Goal: Task Accomplishment & Management: Manage account settings

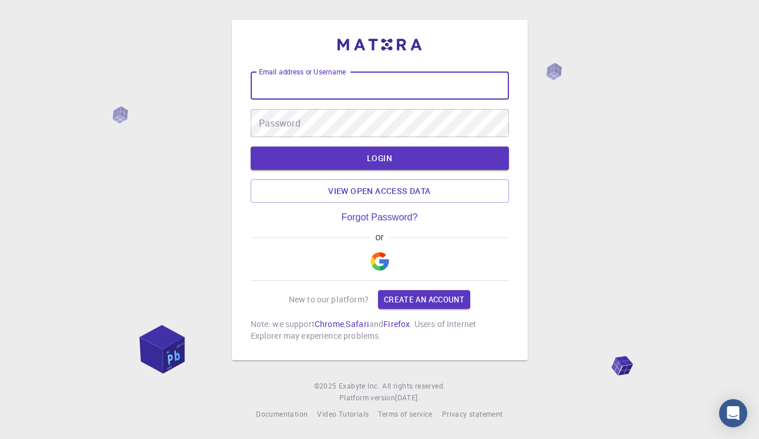
type input "[EMAIL_ADDRESS][DOMAIN_NAME]"
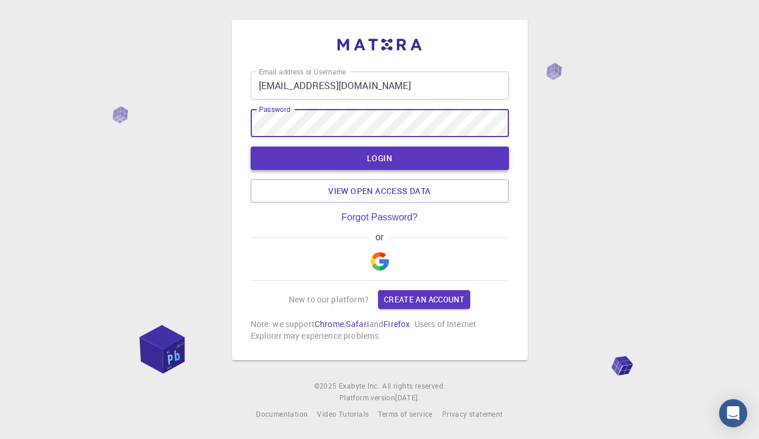
click at [341, 157] on button "LOGIN" at bounding box center [380, 158] width 258 height 23
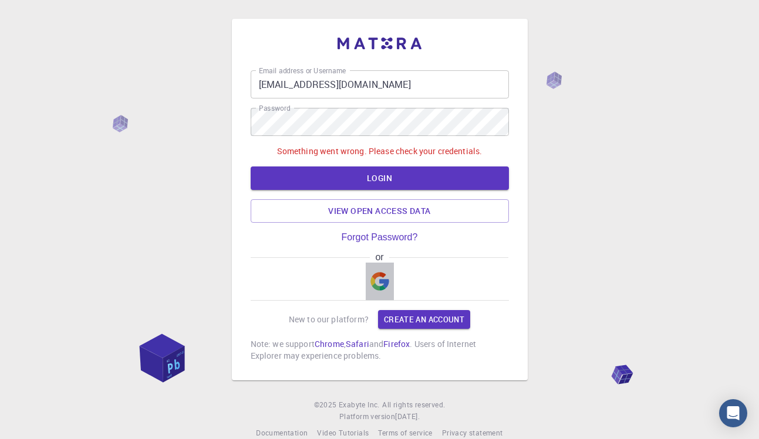
click at [377, 279] on img "button" at bounding box center [379, 281] width 19 height 19
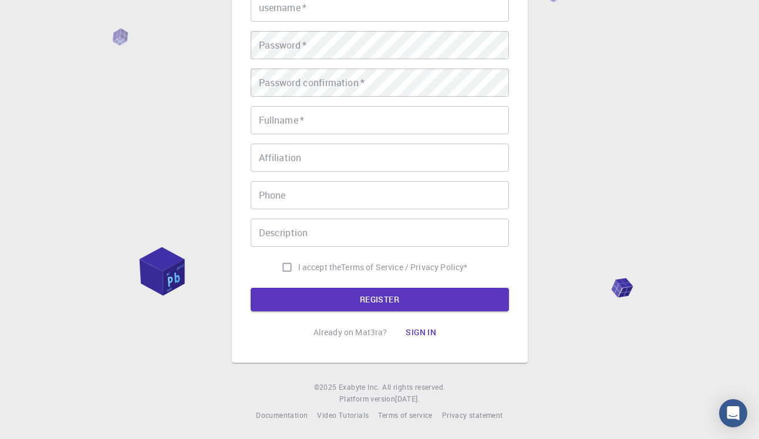
scroll to position [156, 0]
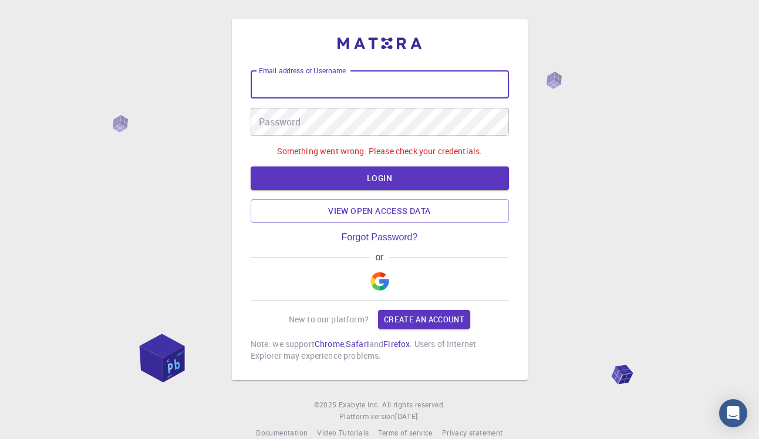
type input "[EMAIL_ADDRESS][DOMAIN_NAME]"
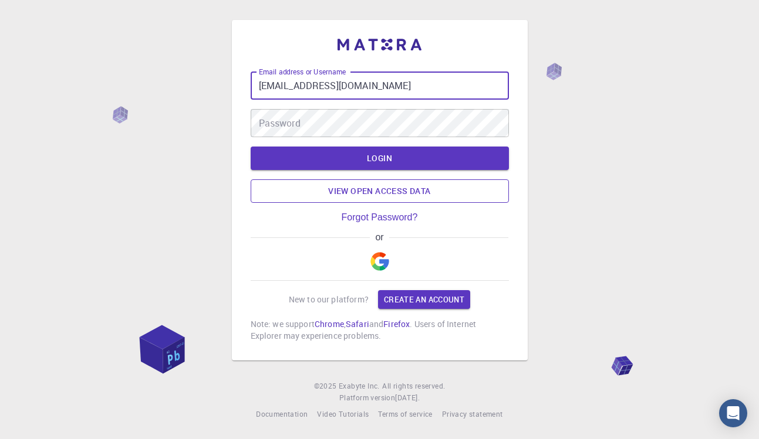
click at [376, 188] on link "View open access data" at bounding box center [380, 191] width 258 height 23
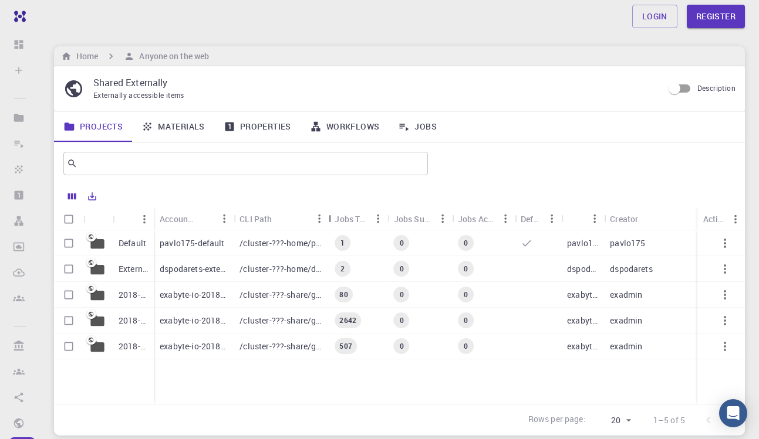
drag, startPoint x: 288, startPoint y: 219, endPoint x: 332, endPoint y: 241, distance: 49.1
click at [332, 241] on div "Name Accounting slug CLI Path Jobs Total Jobs Subm. Jobs Active Default Owner C…" at bounding box center [399, 306] width 691 height 197
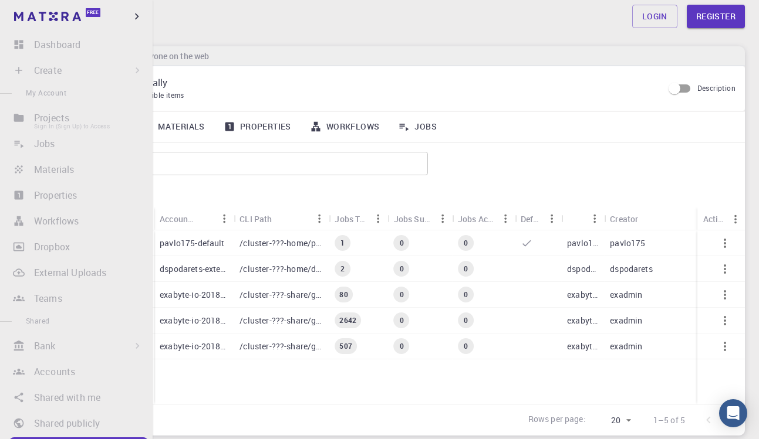
click at [46, 124] on li "Projects Sign In (Sign Up) to Access" at bounding box center [76, 117] width 153 height 23
click at [99, 121] on li "Projects Sign In (Sign Up) to Access" at bounding box center [76, 117] width 153 height 23
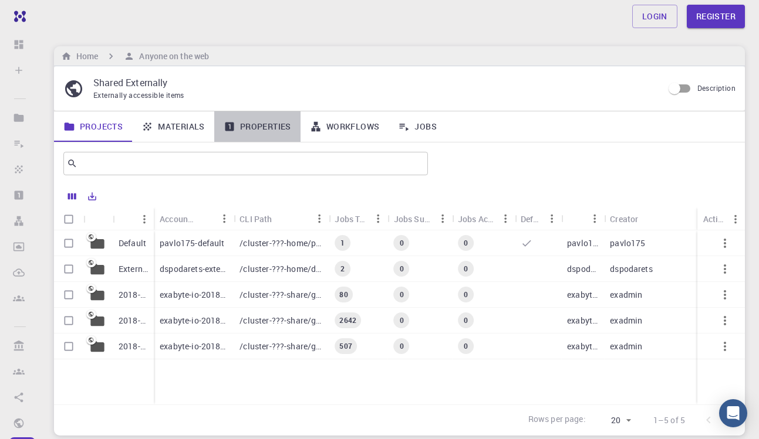
click at [264, 124] on link "Properties" at bounding box center [257, 126] width 86 height 31
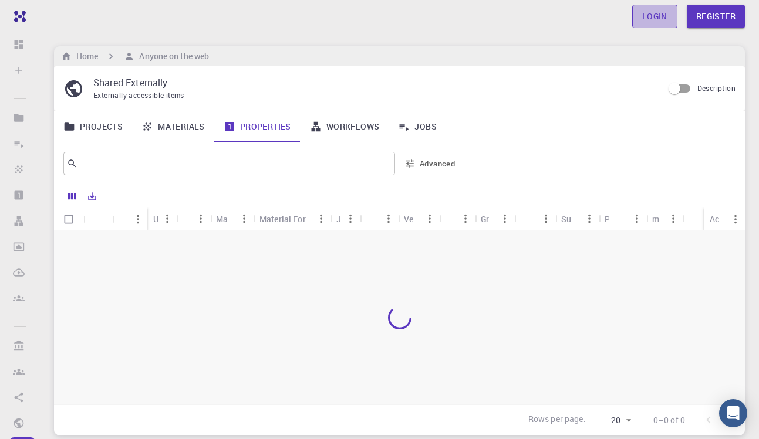
click at [663, 21] on link "Login" at bounding box center [654, 16] width 45 height 23
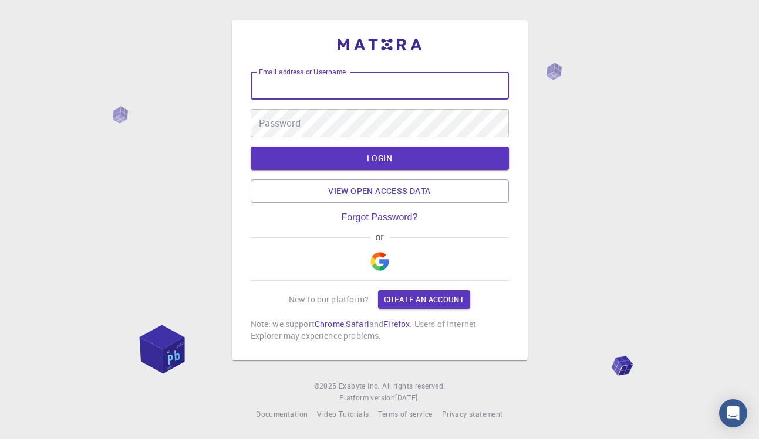
type input "[EMAIL_ADDRESS][DOMAIN_NAME]"
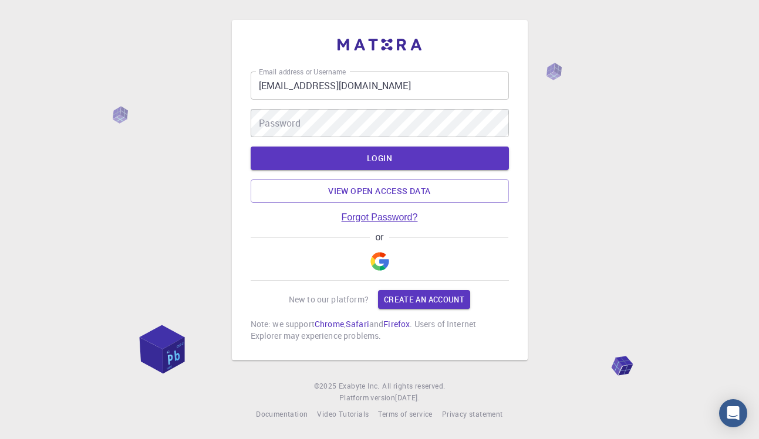
click at [393, 223] on link "Forgot Password?" at bounding box center [379, 217] width 76 height 11
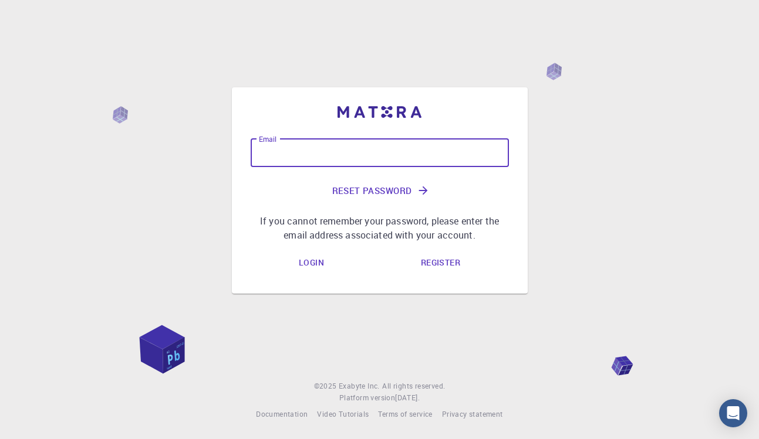
click at [399, 144] on input "Email" at bounding box center [380, 153] width 258 height 28
type input "[EMAIL_ADDRESS][DOMAIN_NAME]"
click at [393, 194] on button "Reset Password" at bounding box center [380, 191] width 258 height 28
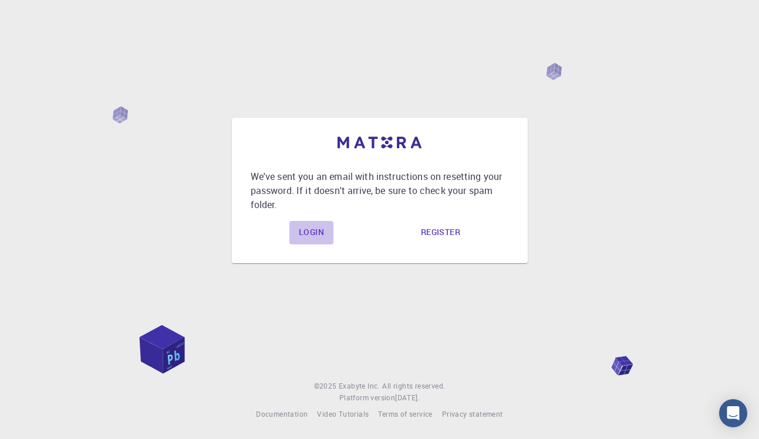
click at [314, 227] on link "Login" at bounding box center [311, 232] width 44 height 23
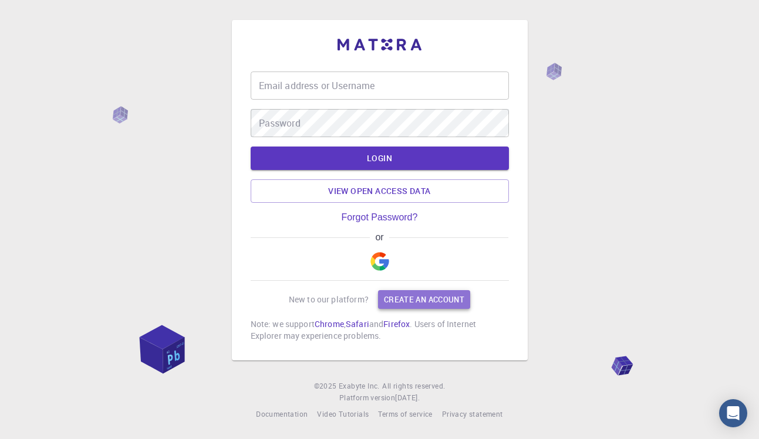
click at [387, 298] on link "Create an account" at bounding box center [424, 299] width 92 height 19
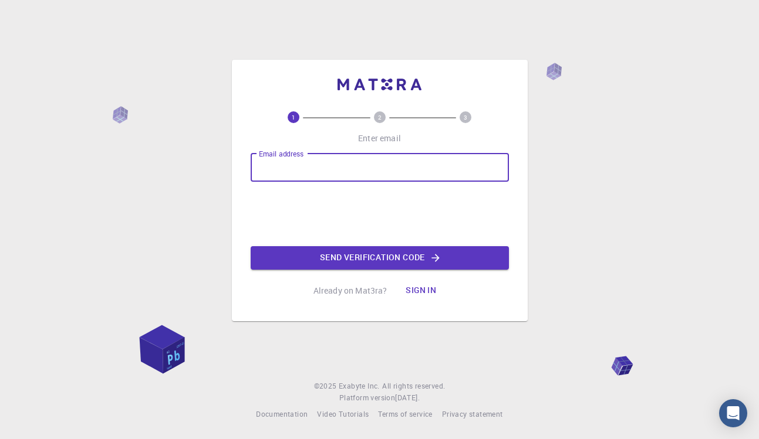
click at [324, 172] on input "Email address" at bounding box center [380, 168] width 258 height 28
type input "[EMAIL_ADDRESS][DOMAIN_NAME]"
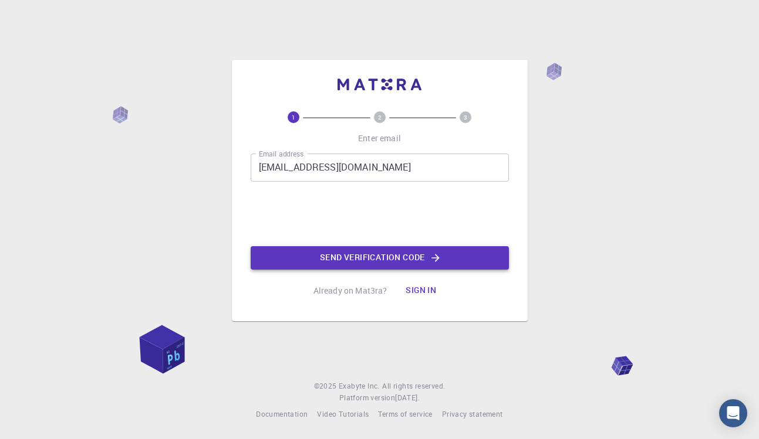
click at [341, 262] on button "Send verification code" at bounding box center [380, 257] width 258 height 23
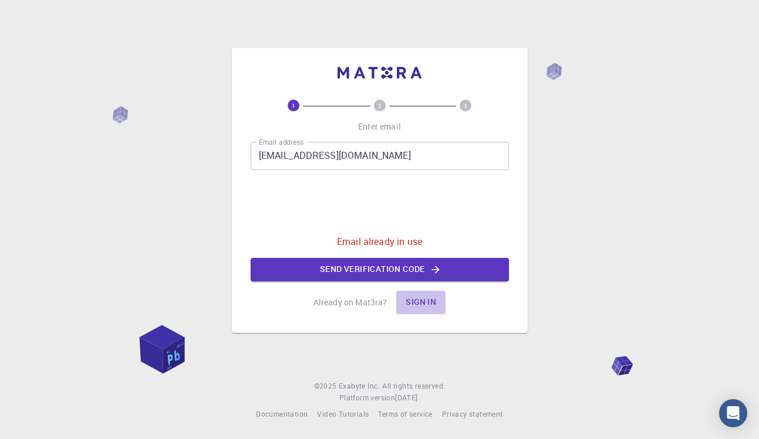
click at [417, 302] on button "Sign in" at bounding box center [420, 302] width 49 height 23
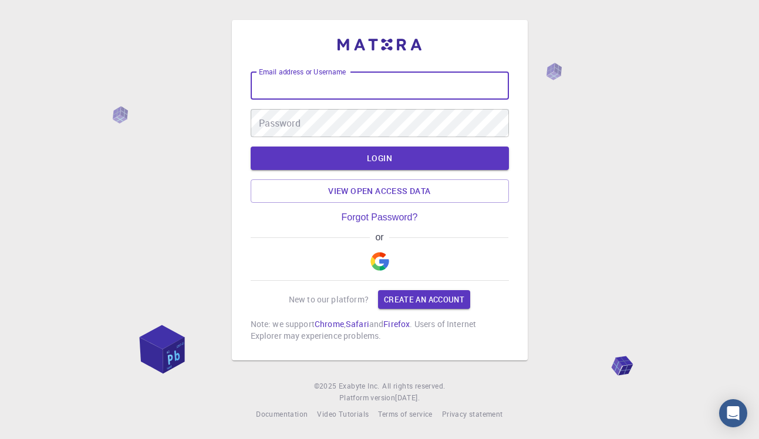
type input "[EMAIL_ADDRESS][DOMAIN_NAME]"
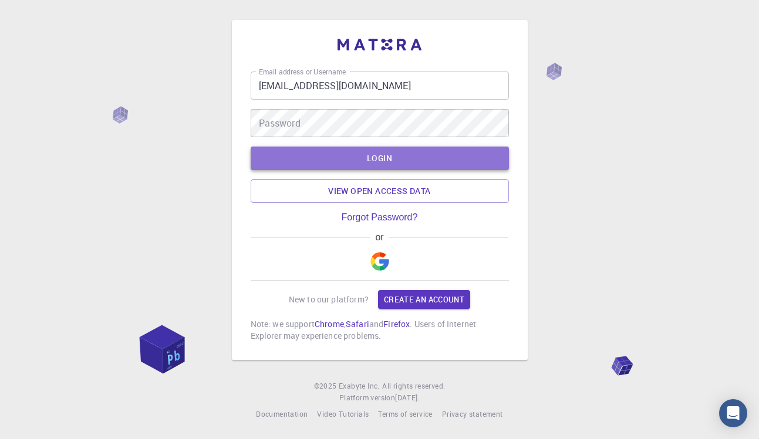
click at [409, 162] on button "LOGIN" at bounding box center [380, 158] width 258 height 23
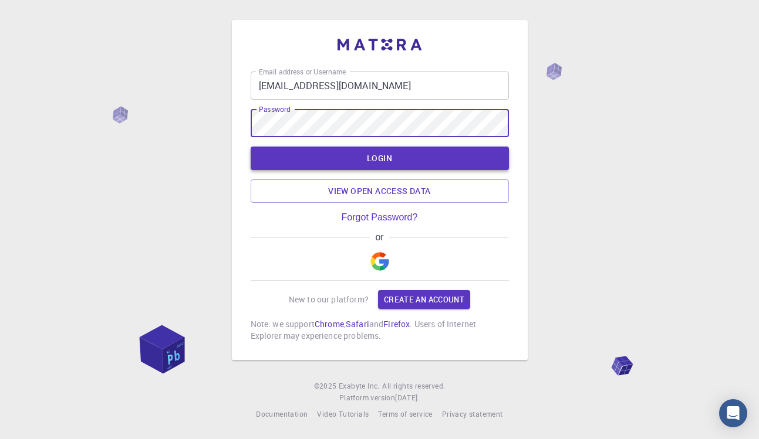
click at [310, 157] on button "LOGIN" at bounding box center [380, 158] width 258 height 23
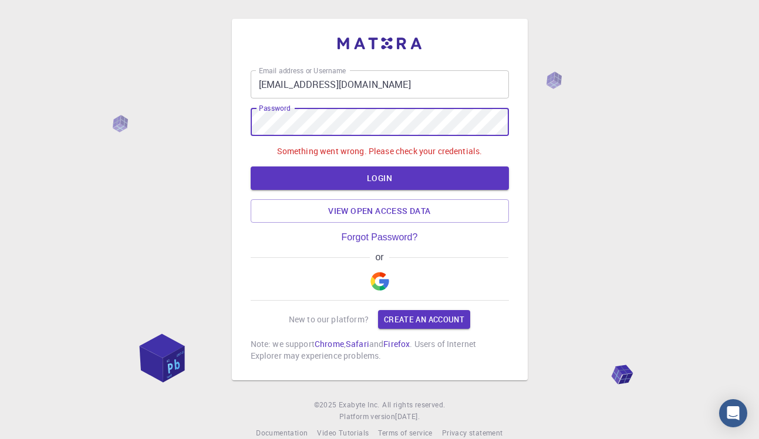
click at [121, 118] on div "Email address or Username [EMAIL_ADDRESS][DOMAIN_NAME] Email address or Usernam…" at bounding box center [379, 229] width 759 height 458
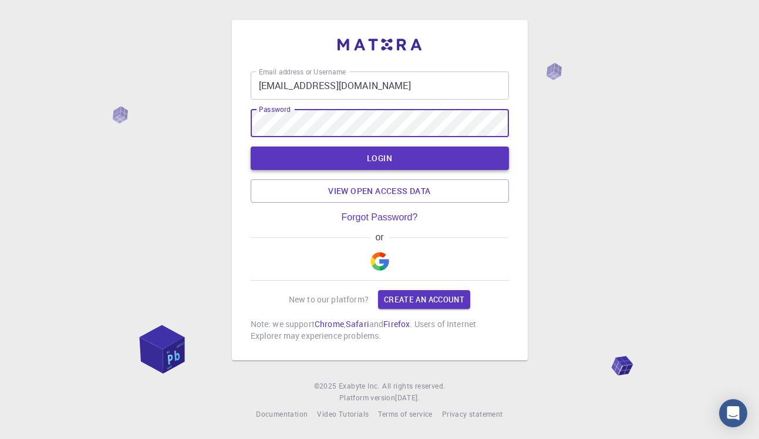
click at [285, 158] on button "LOGIN" at bounding box center [380, 158] width 258 height 23
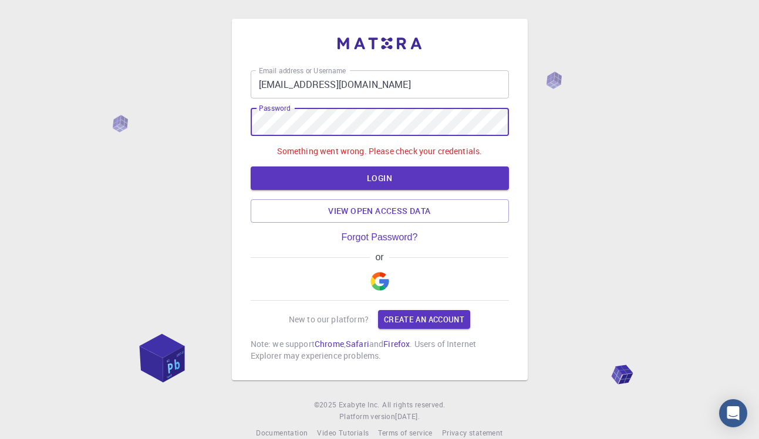
click at [205, 120] on div "Email address or Username [EMAIL_ADDRESS][DOMAIN_NAME] Email address or Usernam…" at bounding box center [379, 229] width 759 height 458
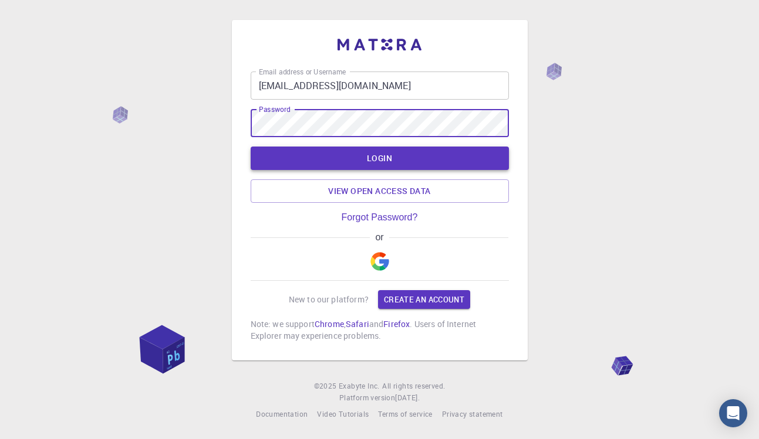
click at [283, 151] on button "LOGIN" at bounding box center [380, 158] width 258 height 23
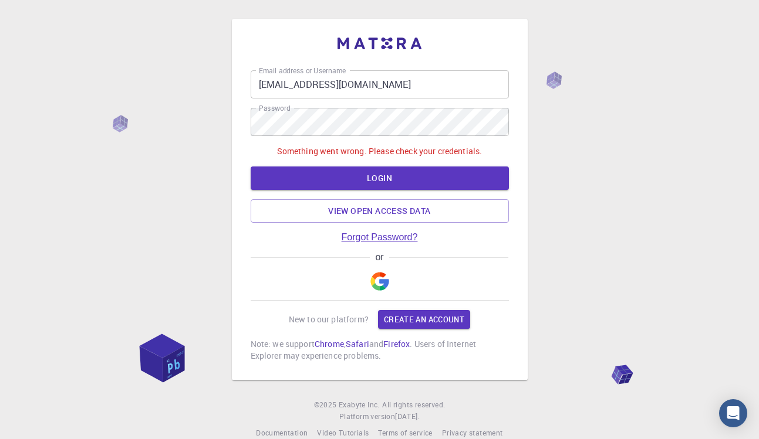
click at [406, 237] on link "Forgot Password?" at bounding box center [379, 237] width 76 height 11
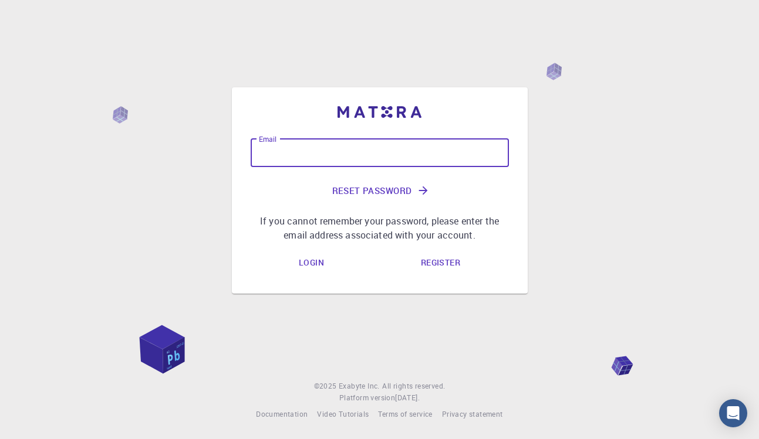
click at [376, 150] on input "Email" at bounding box center [380, 153] width 258 height 28
type input "[EMAIL_ADDRESS][DOMAIN_NAME]"
click at [398, 198] on button "Reset Password" at bounding box center [380, 191] width 258 height 28
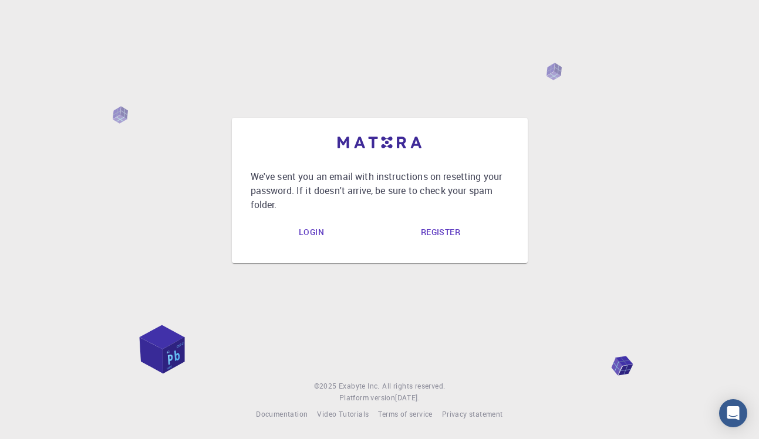
click at [303, 239] on link "Login" at bounding box center [311, 232] width 44 height 23
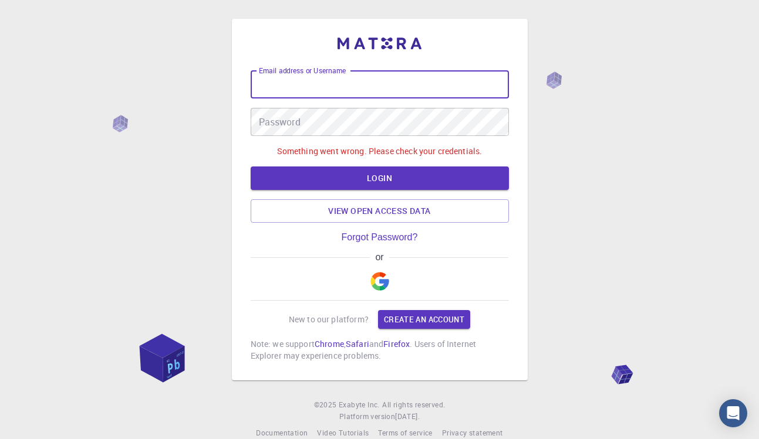
type input "[EMAIL_ADDRESS][DOMAIN_NAME]"
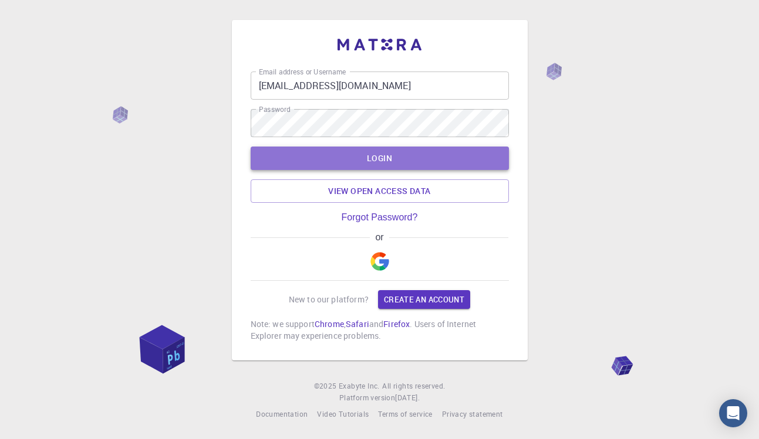
click at [461, 165] on button "LOGIN" at bounding box center [380, 158] width 258 height 23
